Goal: Navigation & Orientation: Go to known website

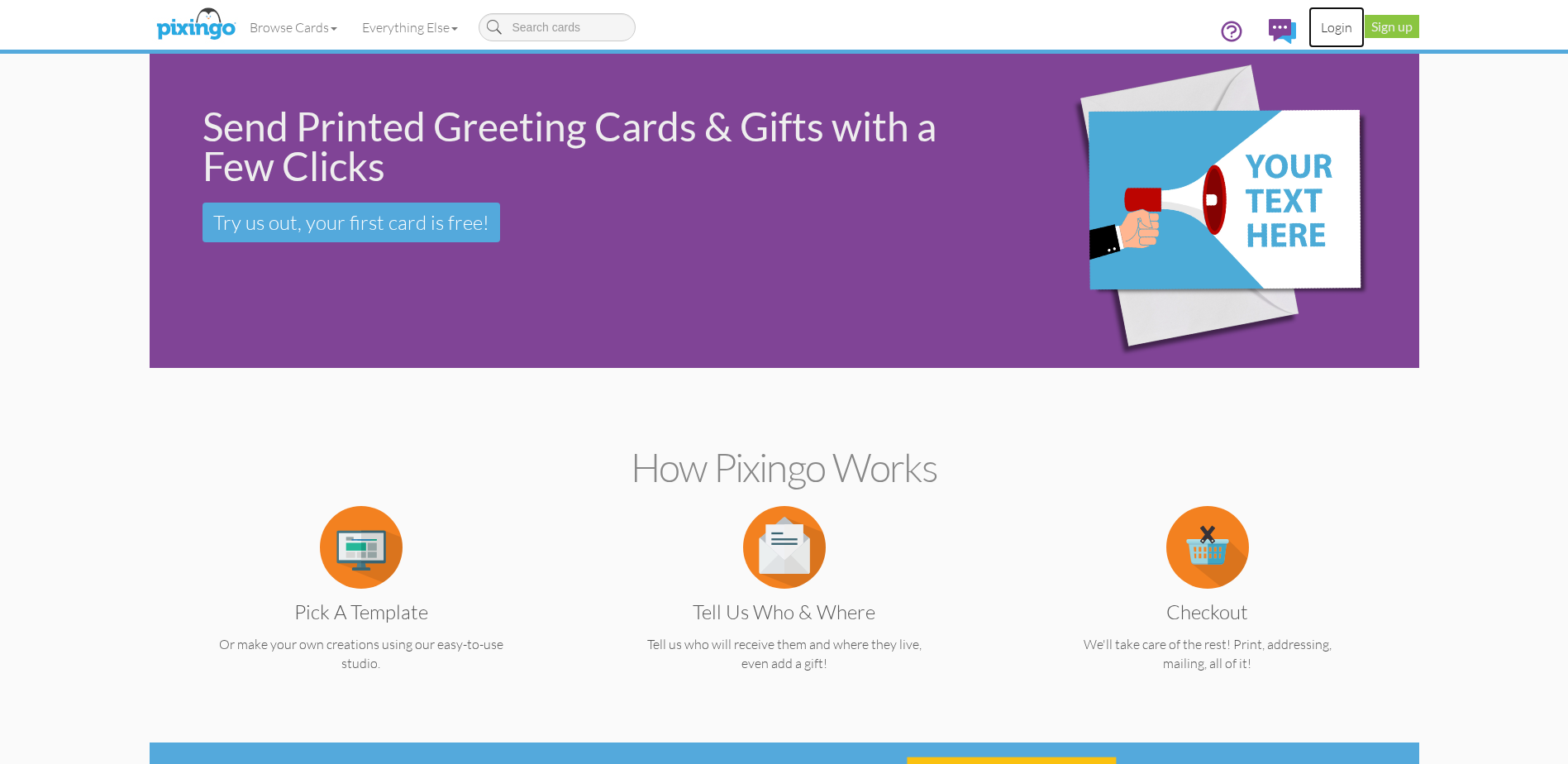
click at [1338, 29] on link "Login" at bounding box center [1336, 27] width 56 height 42
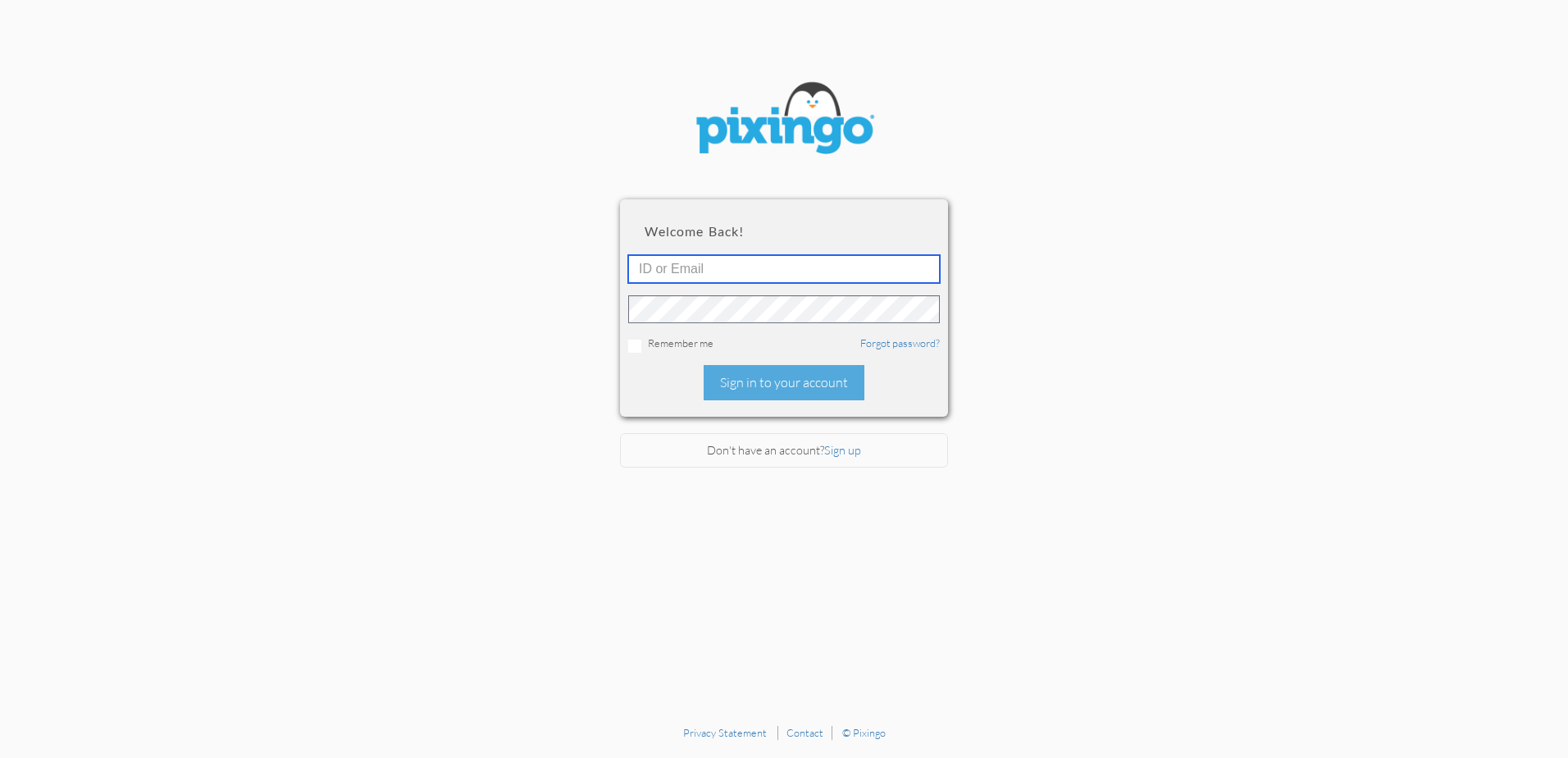
type input "4860"
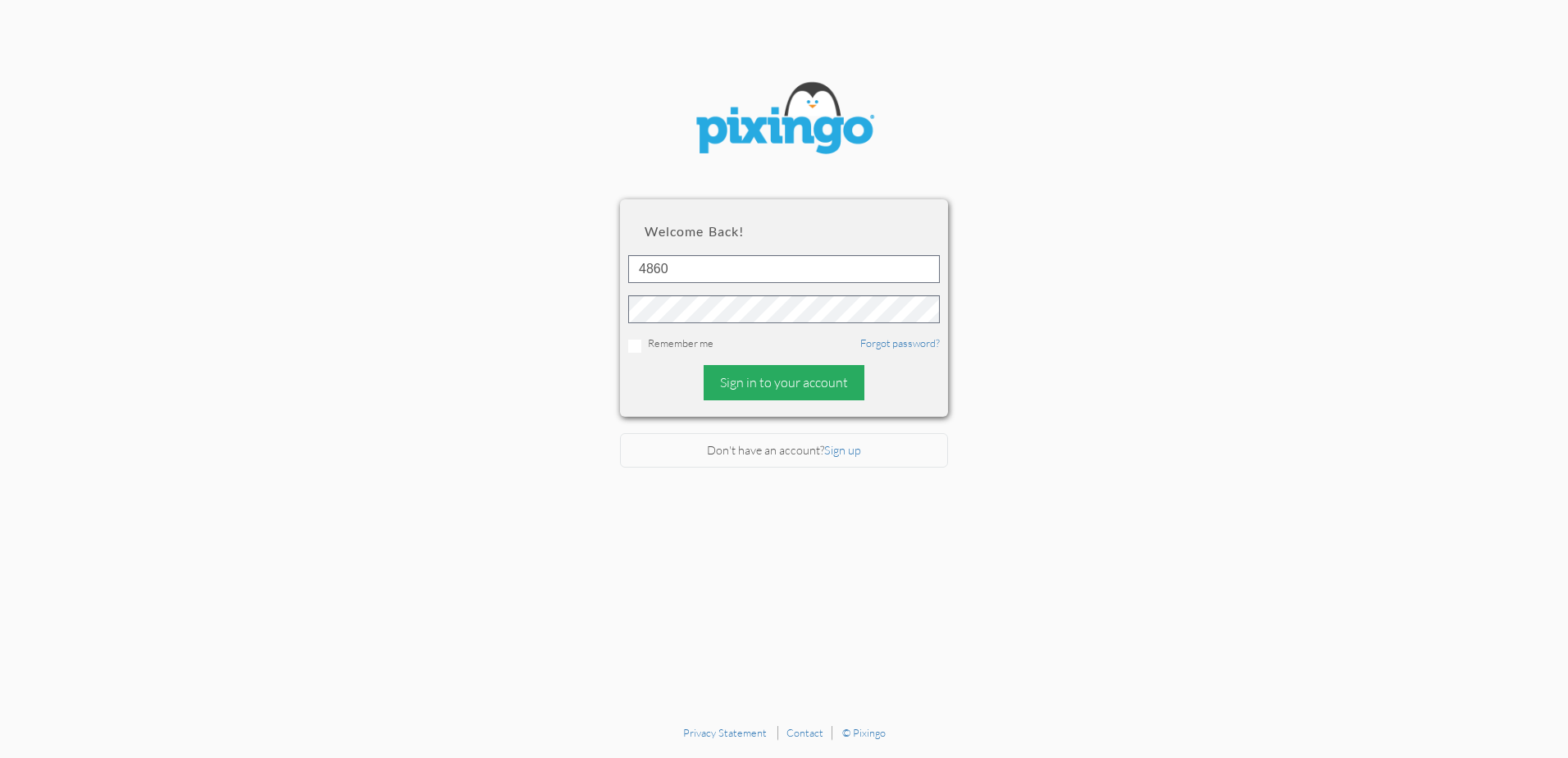
click at [800, 388] on div "Sign in to your account" at bounding box center [784, 382] width 161 height 35
